Goal: Information Seeking & Learning: Compare options

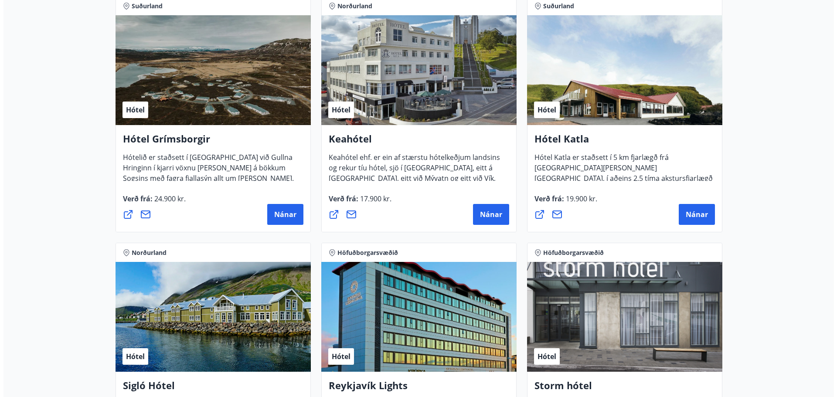
scroll to position [436, 0]
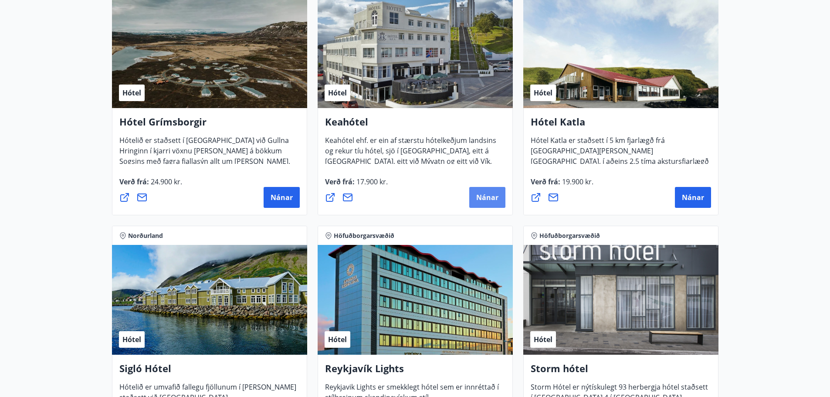
click at [486, 194] on span "Nánar" at bounding box center [487, 198] width 22 height 10
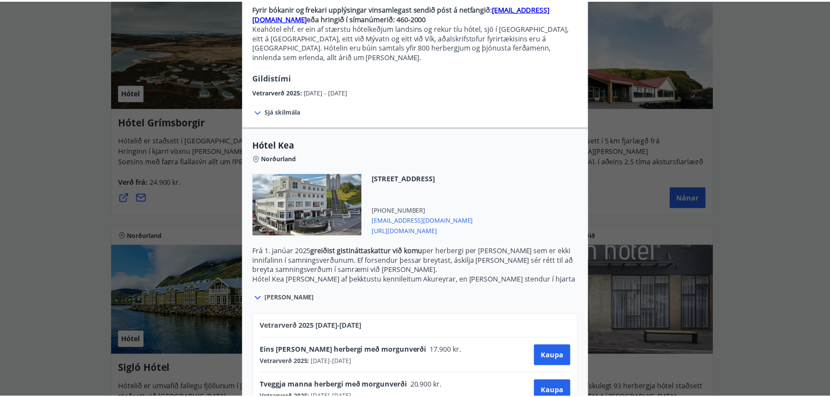
scroll to position [111, 0]
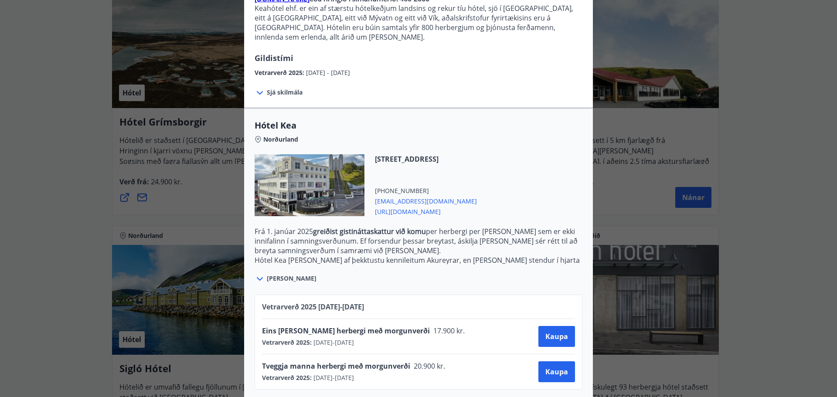
click at [634, 192] on div "Keahótel Fyrir bókanir og frekari upplýsingar vinsamlegast sendið póst á netfan…" at bounding box center [418, 87] width 837 height 397
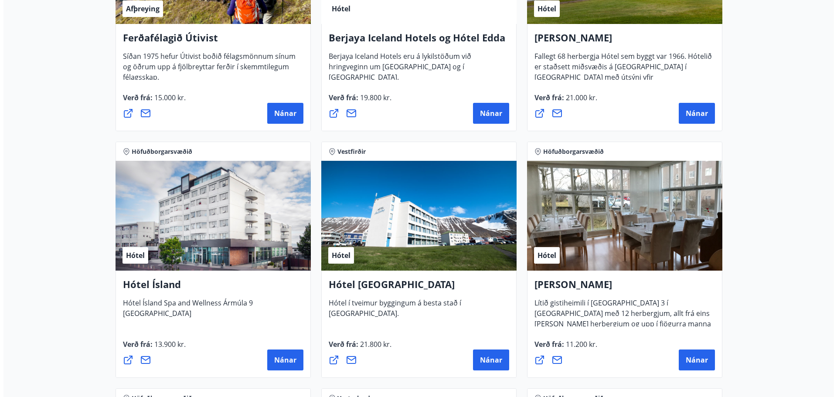
scroll to position [1046, 0]
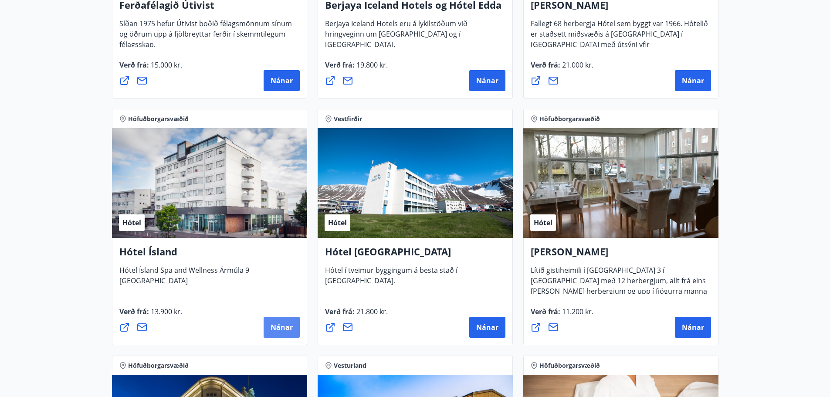
click at [282, 329] on span "Nánar" at bounding box center [282, 328] width 22 height 10
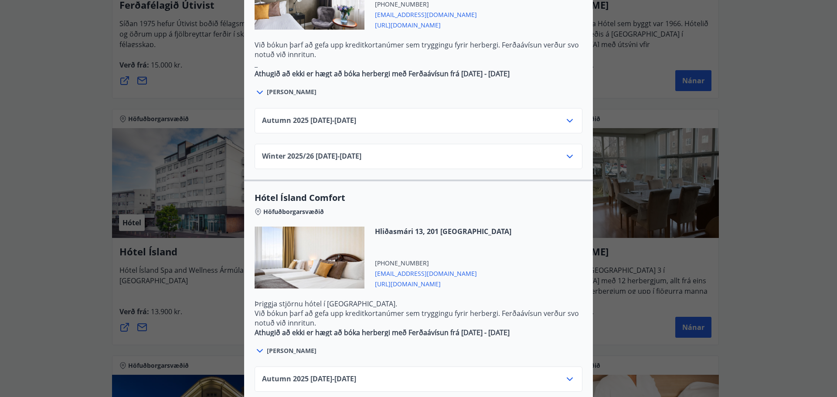
scroll to position [579, 0]
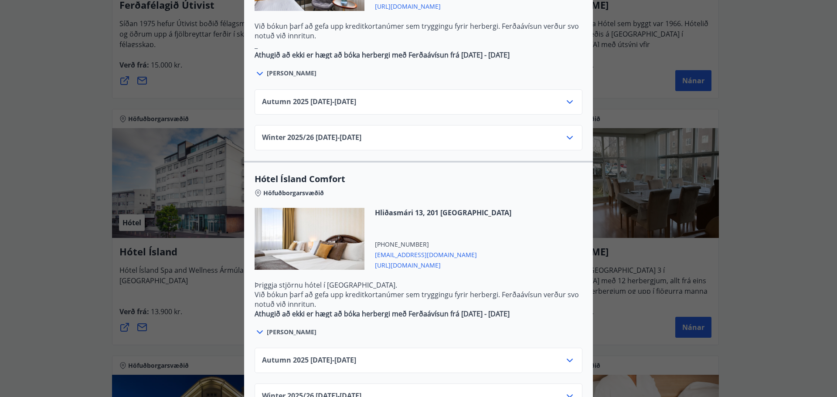
click at [565, 355] on icon at bounding box center [569, 360] width 10 height 10
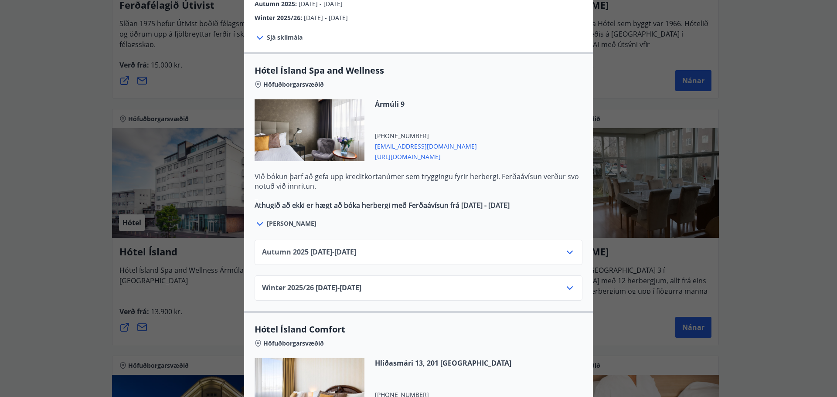
scroll to position [424, 0]
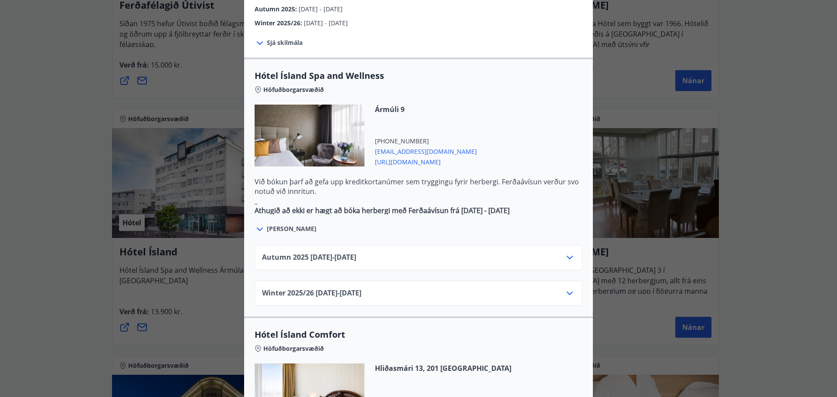
click at [564, 252] on icon at bounding box center [569, 257] width 10 height 10
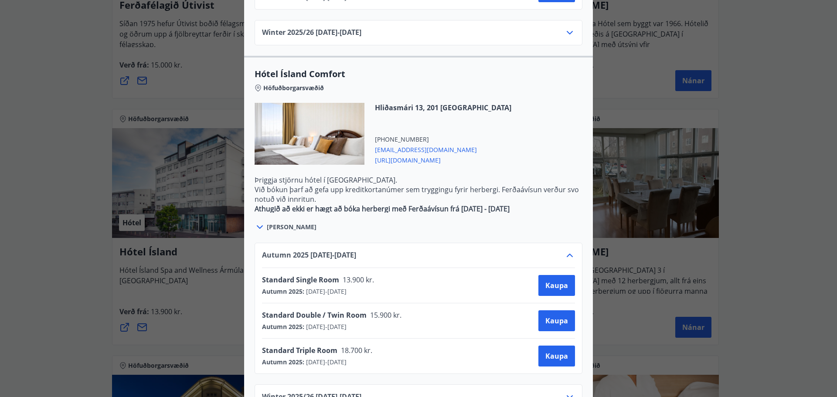
scroll to position [862, 0]
click at [417, 153] on span "[URL][DOMAIN_NAME]" at bounding box center [443, 158] width 136 height 10
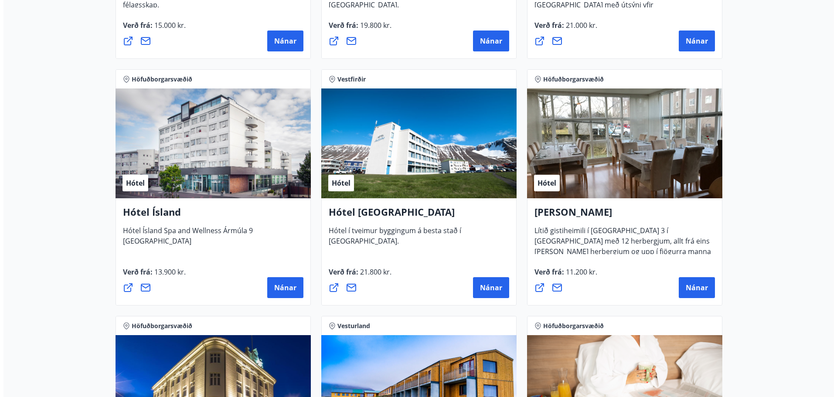
scroll to position [1090, 0]
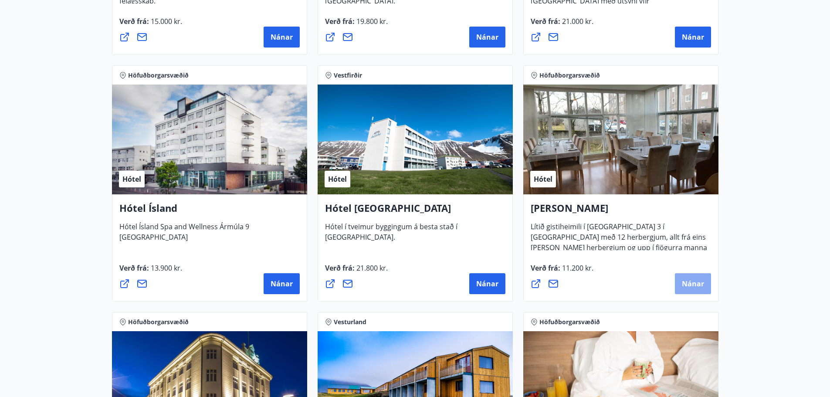
click at [689, 285] on span "Nánar" at bounding box center [693, 284] width 22 height 10
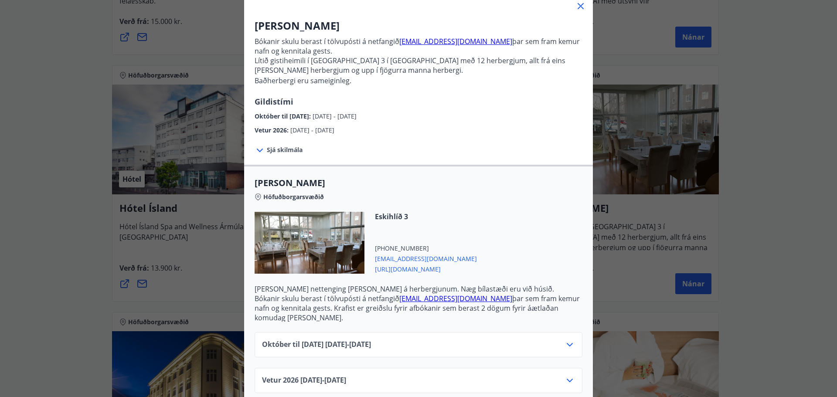
scroll to position [63, 0]
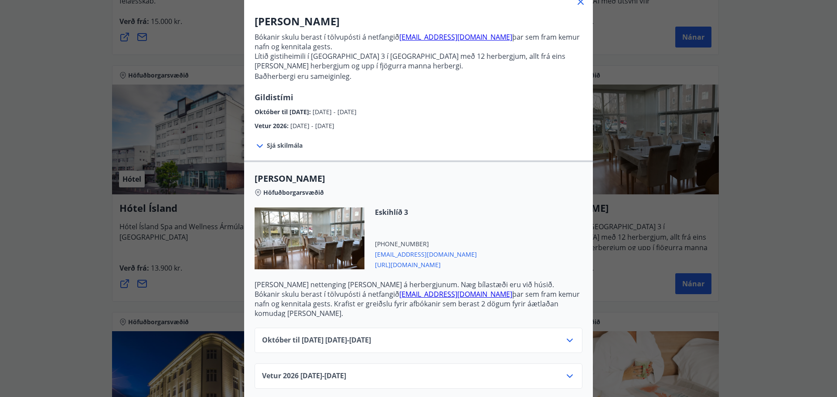
click at [564, 335] on icon at bounding box center [569, 340] width 10 height 10
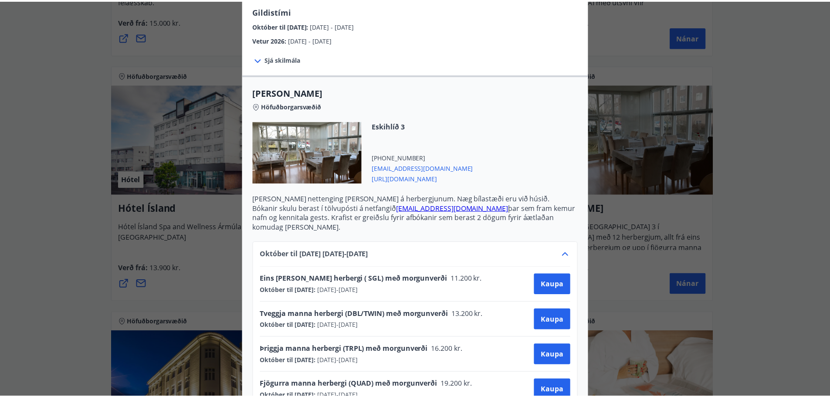
scroll to position [150, 0]
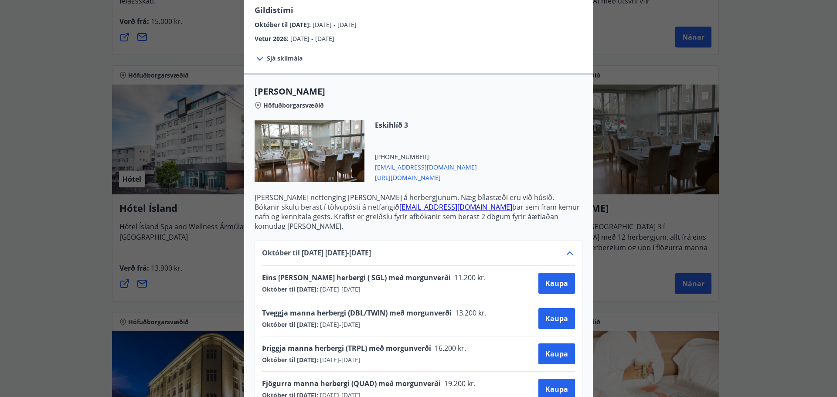
drag, startPoint x: 403, startPoint y: 175, endPoint x: 369, endPoint y: 194, distance: 39.4
click at [369, 194] on p "Þráðlaus nettenging er í boði á herbergjunum. Næg bílastæði eru við húsið." at bounding box center [419, 198] width 328 height 10
click at [406, 177] on span "https://www.alba.is/" at bounding box center [426, 177] width 102 height 10
click at [53, 108] on div "Alba gistiheimili Bókanir skulu berast í tölvupósti á netfangið stay@alba.is þa…" at bounding box center [418, 48] width 837 height 397
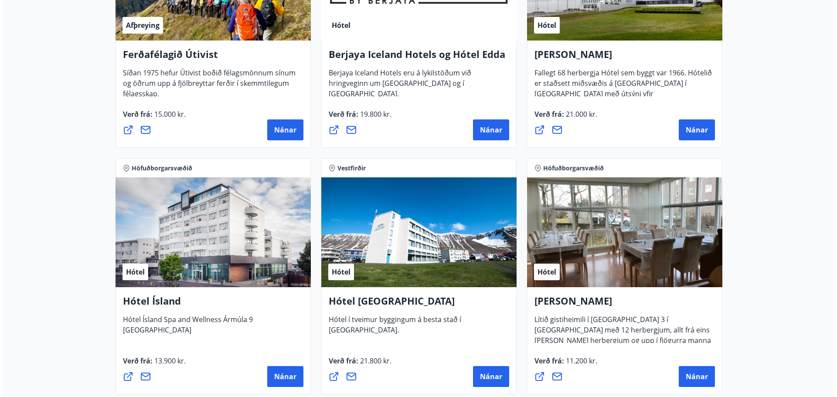
scroll to position [1005, 0]
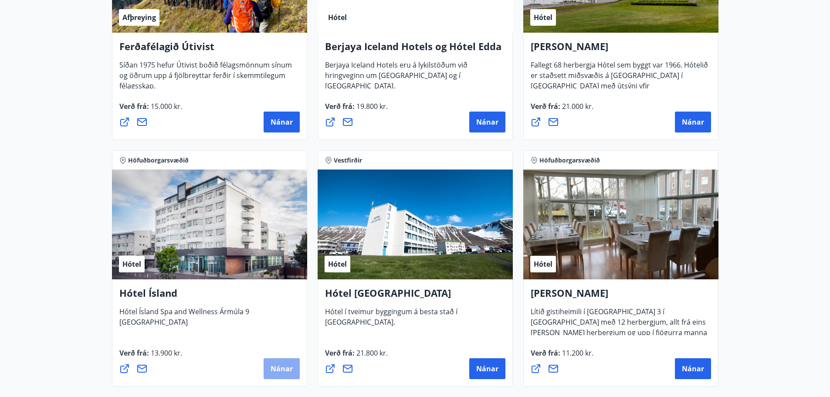
click at [285, 367] on span "Nánar" at bounding box center [282, 369] width 22 height 10
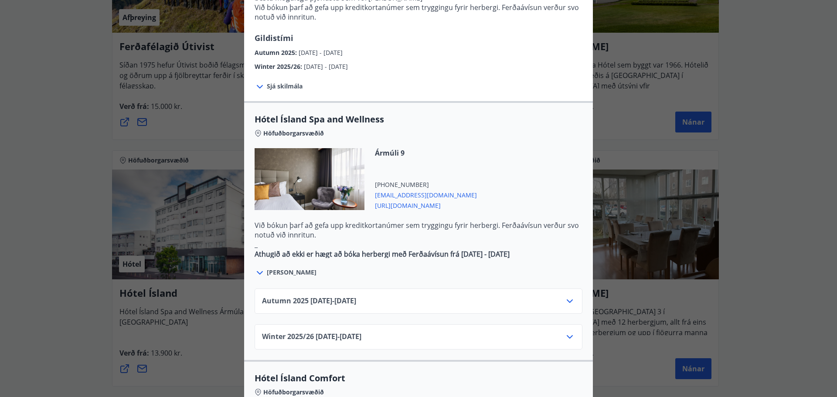
scroll to position [392, 0]
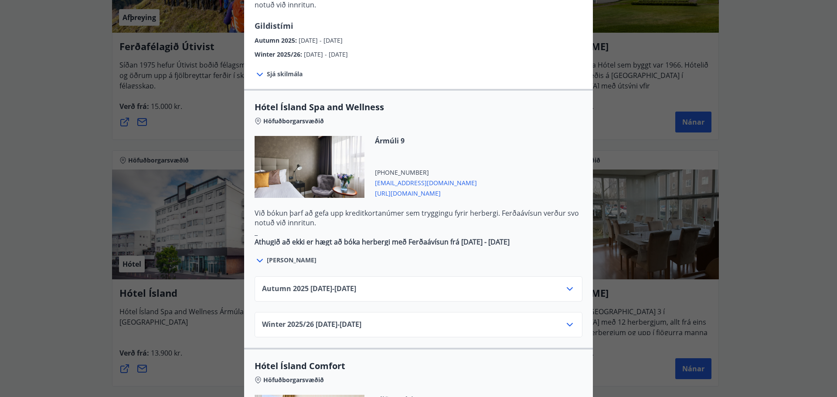
click at [567, 284] on icon at bounding box center [569, 289] width 10 height 10
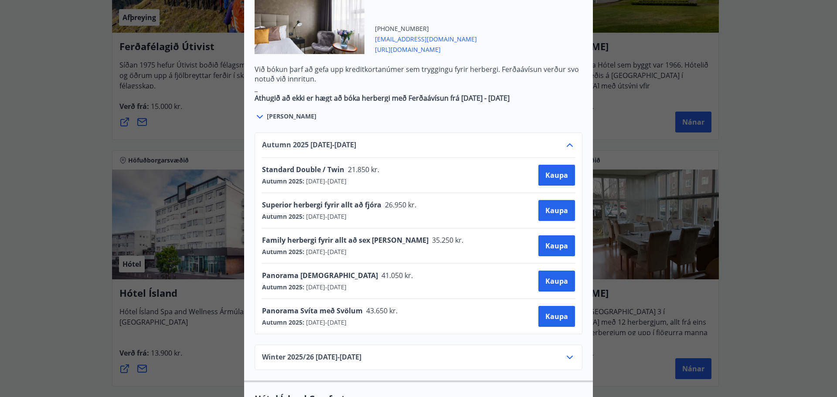
scroll to position [567, 0]
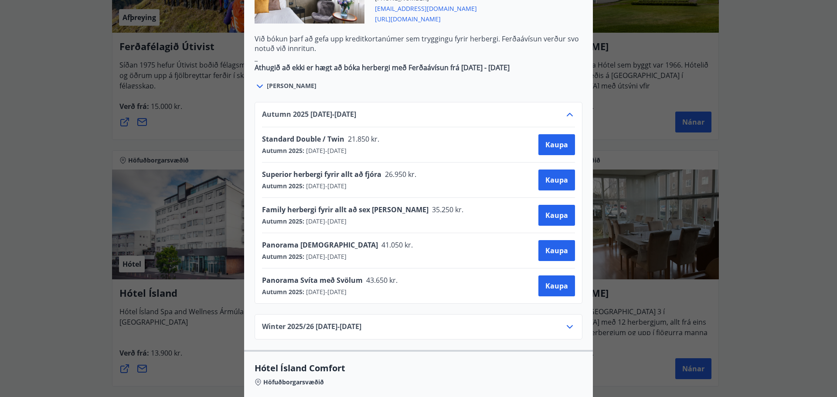
click at [755, 78] on div "Hótel Ísland Sendu skilaboð til að panta herbergi [EMAIL_ADDRESS][DOMAIN_NAME] …" at bounding box center [418, 198] width 837 height 397
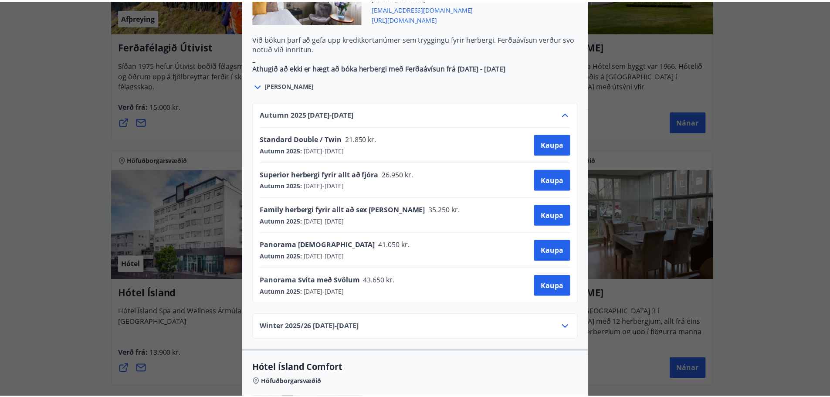
scroll to position [0, 0]
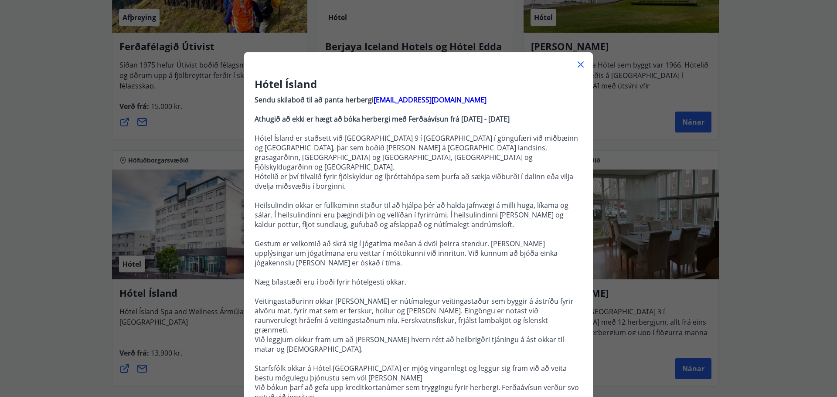
click at [578, 67] on icon at bounding box center [580, 64] width 10 height 10
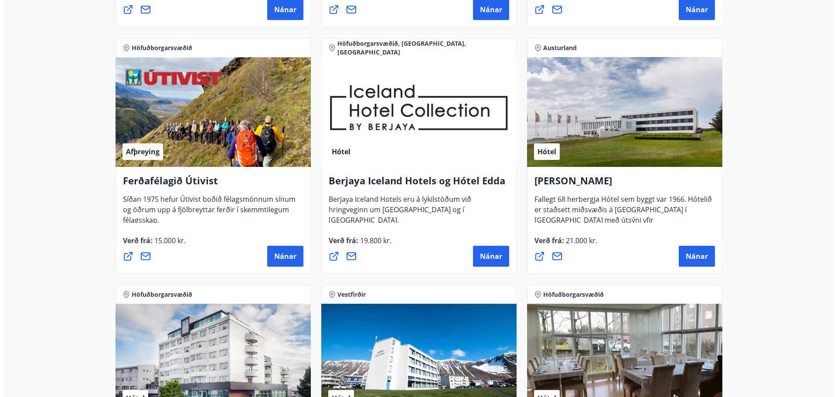
scroll to position [874, 0]
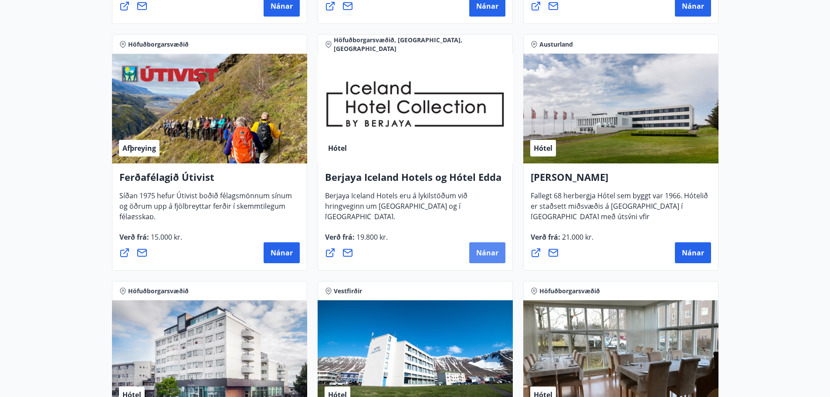
click at [478, 257] on span "Nánar" at bounding box center [487, 253] width 22 height 10
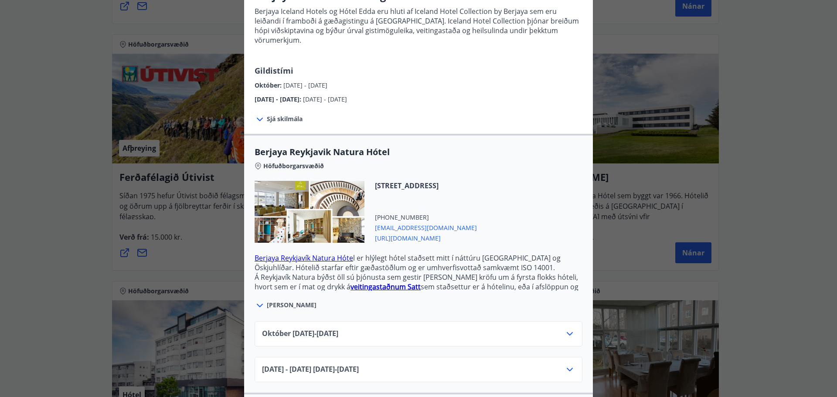
scroll to position [87, 0]
click at [567, 330] on icon at bounding box center [569, 335] width 10 height 10
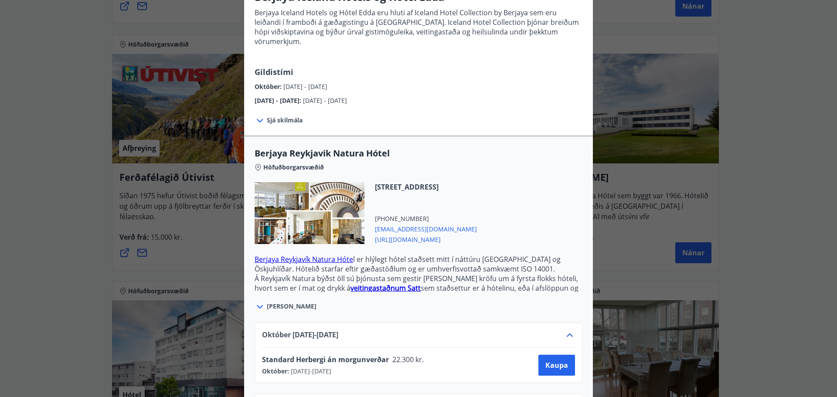
click at [567, 333] on icon at bounding box center [570, 334] width 6 height 3
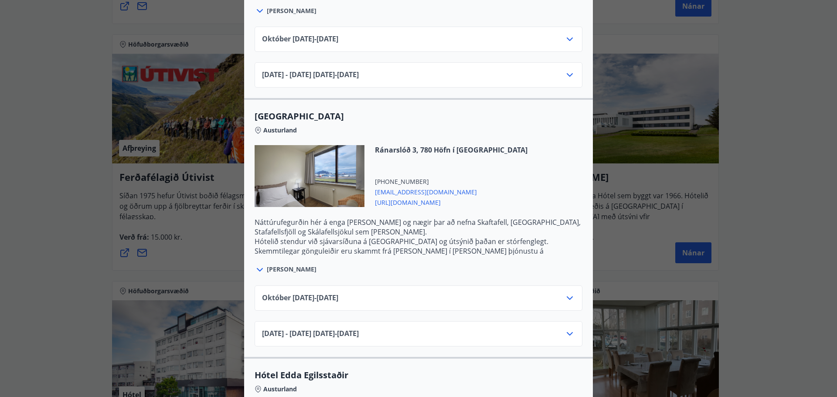
scroll to position [1102, 0]
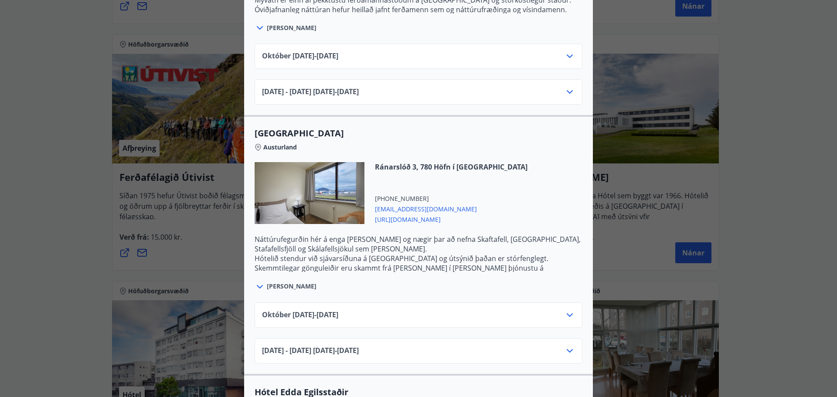
click at [794, 182] on div "Berjaya Iceland Hotels og Hótel Edda Berjaya Iceland Hotels og Hótel Edda eru h…" at bounding box center [418, 198] width 837 height 397
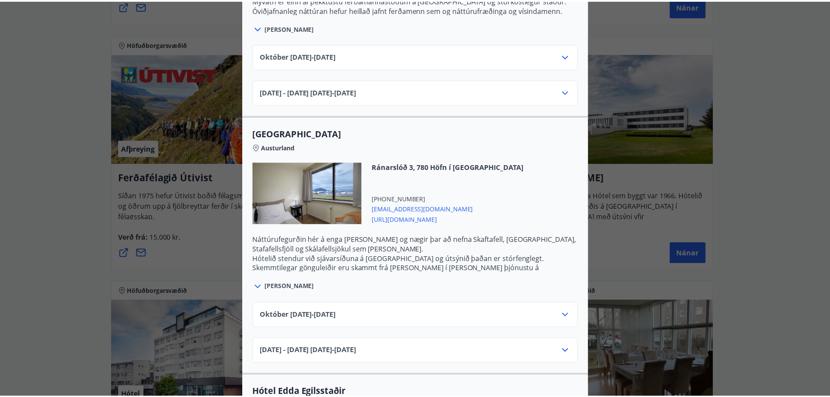
scroll to position [0, 0]
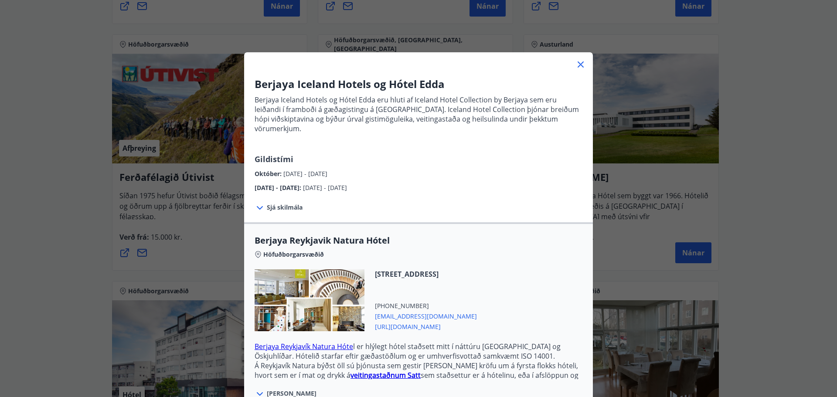
click at [748, 202] on div "Berjaya Iceland Hotels og Hótel Edda Berjaya Iceland Hotels og Hótel Edda eru h…" at bounding box center [418, 198] width 837 height 397
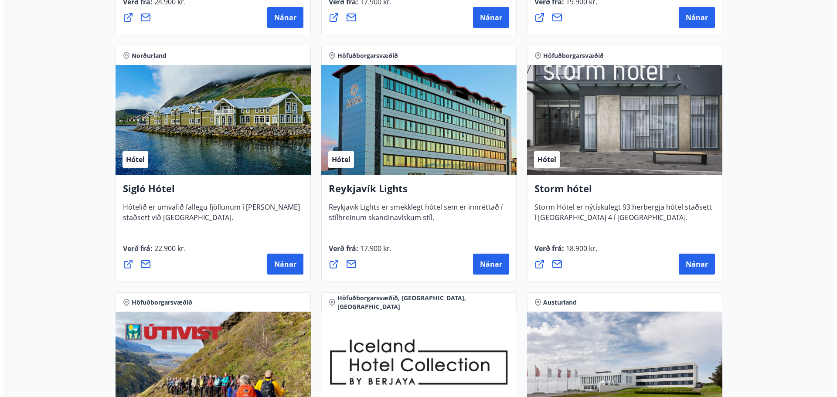
scroll to position [612, 0]
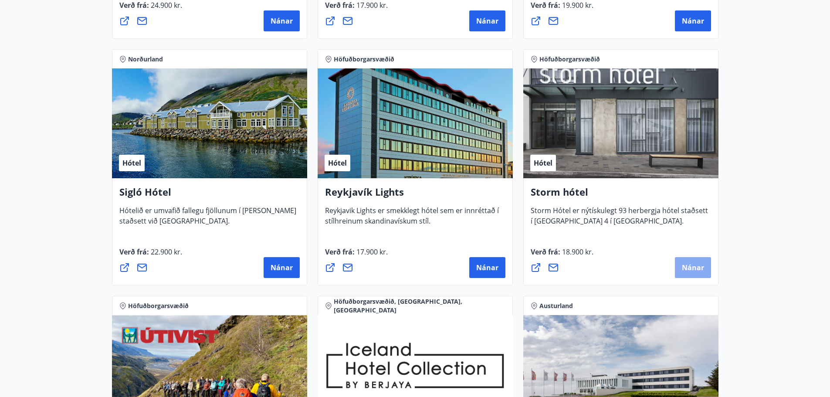
click at [700, 271] on span "Nánar" at bounding box center [693, 268] width 22 height 10
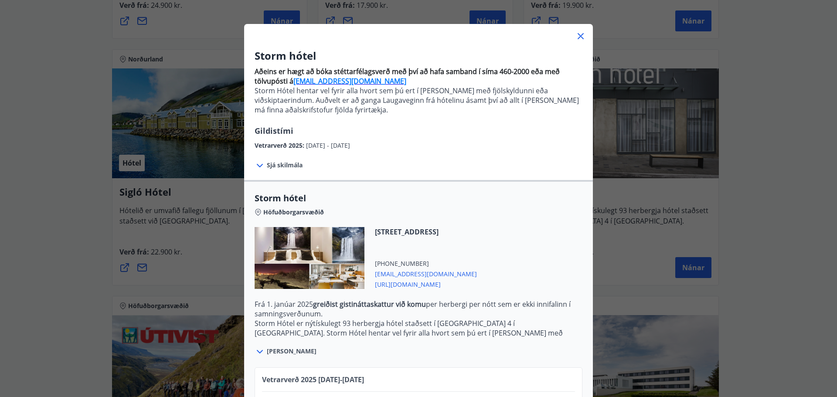
scroll to position [111, 0]
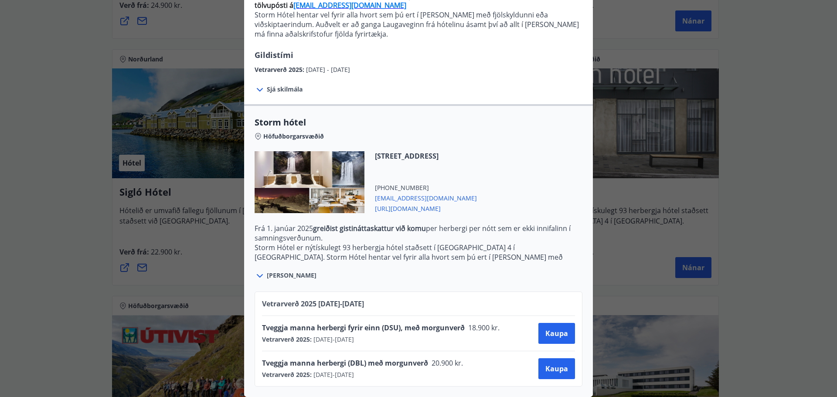
click at [453, 203] on span "https://www.keahotels.is/is/hotelin/storm-hotel" at bounding box center [426, 208] width 102 height 10
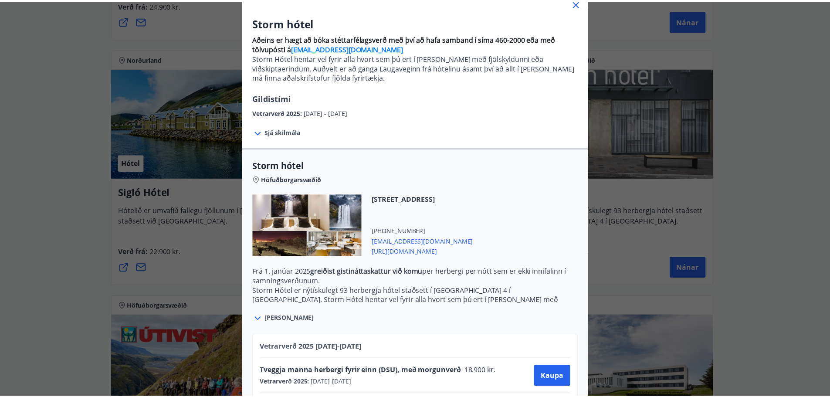
scroll to position [0, 0]
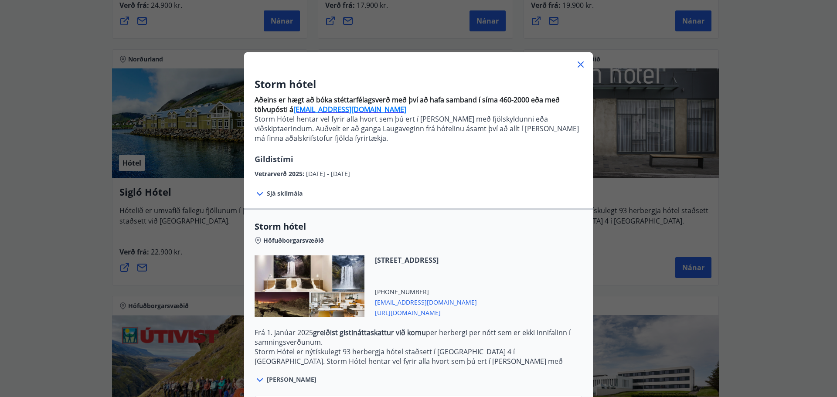
click at [575, 61] on icon at bounding box center [580, 64] width 10 height 10
